Goal: Navigation & Orientation: Find specific page/section

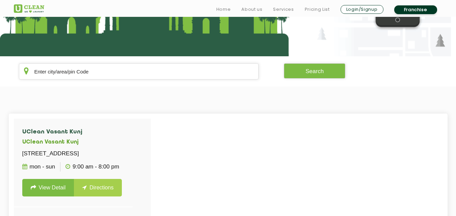
scroll to position [142, 0]
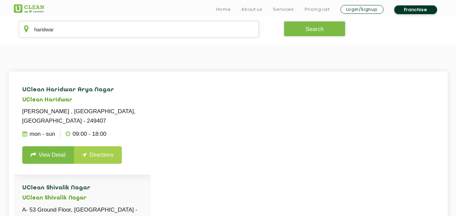
click at [78, 93] on h4 "UClean Haridwar Arya Nagar" at bounding box center [82, 90] width 120 height 7
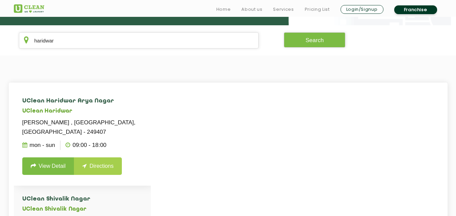
scroll to position [135, 0]
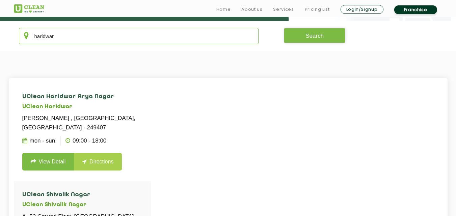
click at [99, 43] on input "haridwar" at bounding box center [139, 36] width 240 height 16
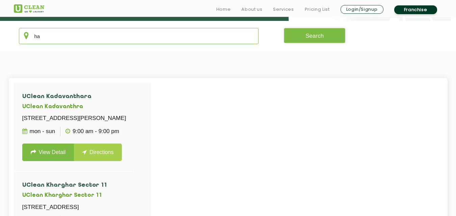
type input "h"
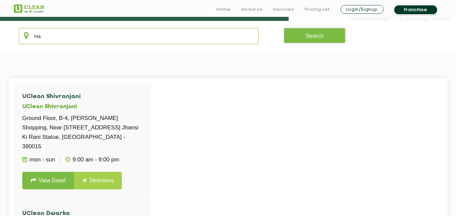
type input "H"
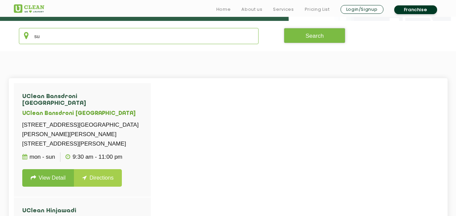
type input "s"
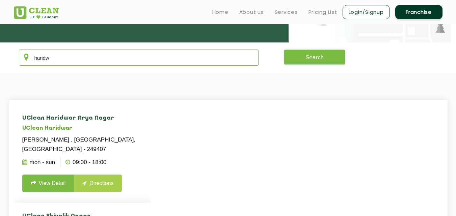
scroll to position [97, 0]
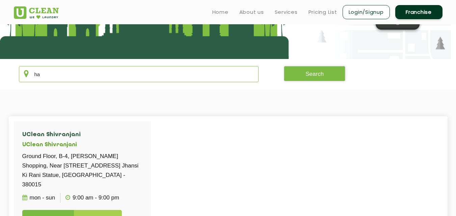
type input "h"
type input "H"
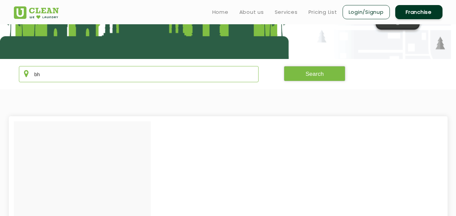
type input "b"
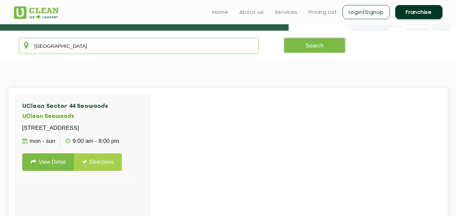
scroll to position [117, 0]
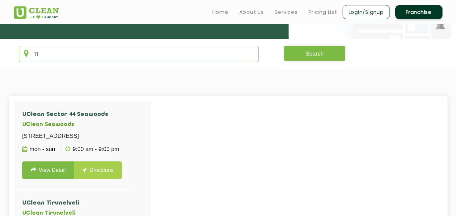
type input "T"
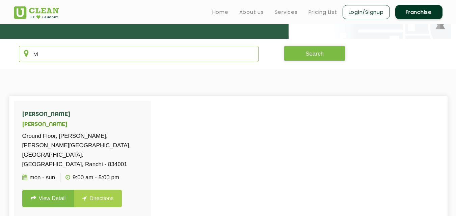
type input "v"
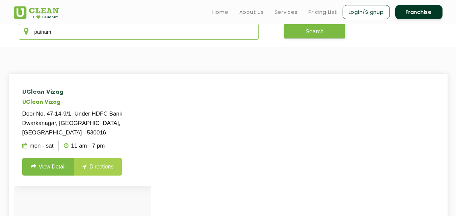
scroll to position [135, 0]
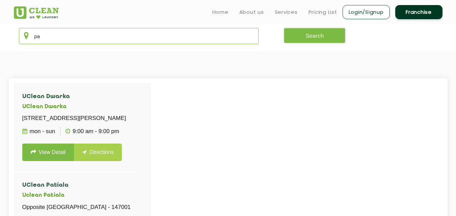
type input "p"
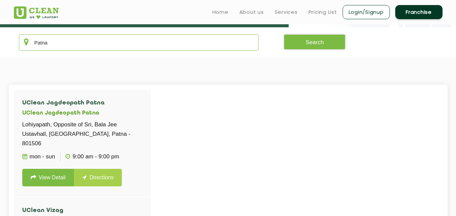
scroll to position [133, 0]
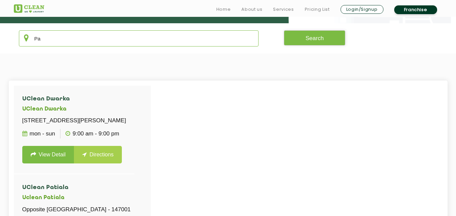
type input "P"
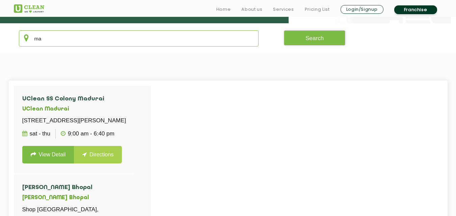
type input "m"
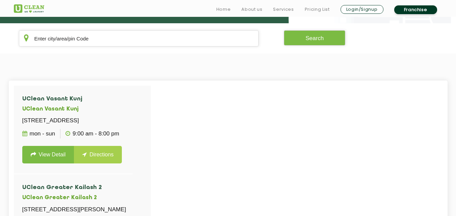
click at [125, 126] on p "[STREET_ADDRESS]" at bounding box center [73, 120] width 102 height 9
click at [145, 45] on input "text" at bounding box center [139, 38] width 240 height 16
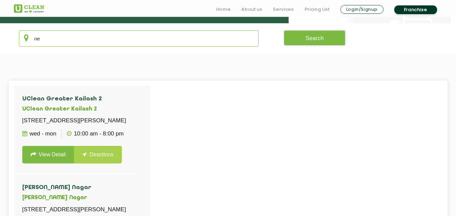
type input "n"
